Goal: Information Seeking & Learning: Check status

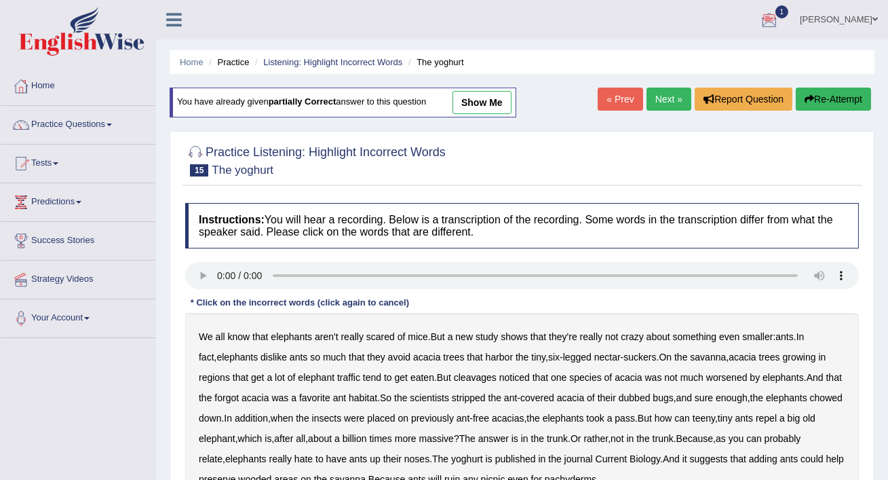
click at [773, 13] on div at bounding box center [769, 20] width 20 height 20
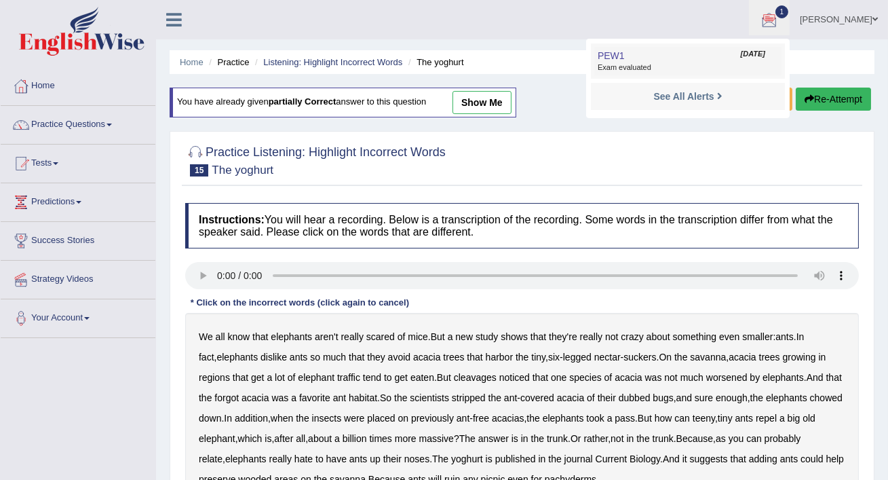
click at [741, 57] on span "Aug 25, 2025" at bounding box center [753, 54] width 24 height 11
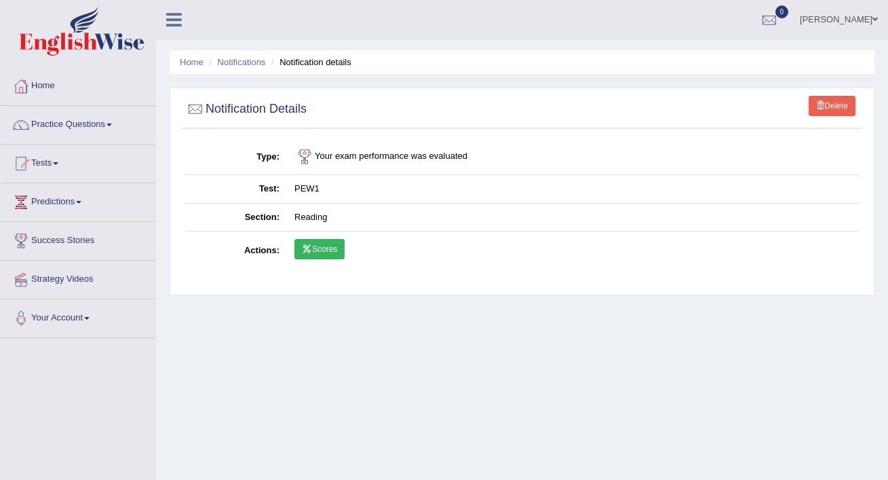
click at [323, 247] on link "Scores" at bounding box center [319, 249] width 50 height 20
click at [84, 125] on link "Practice Questions" at bounding box center [78, 123] width 155 height 34
